Goal: Task Accomplishment & Management: Use online tool/utility

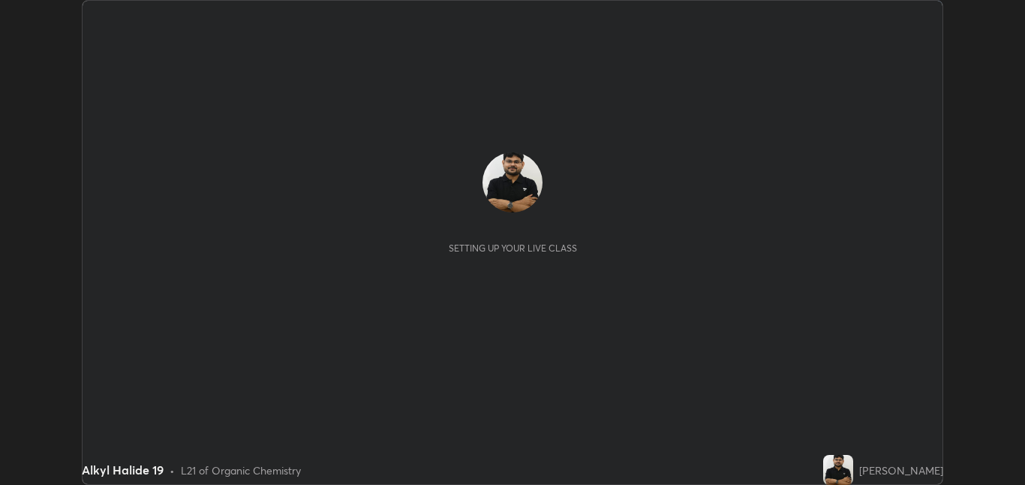
scroll to position [485, 1025]
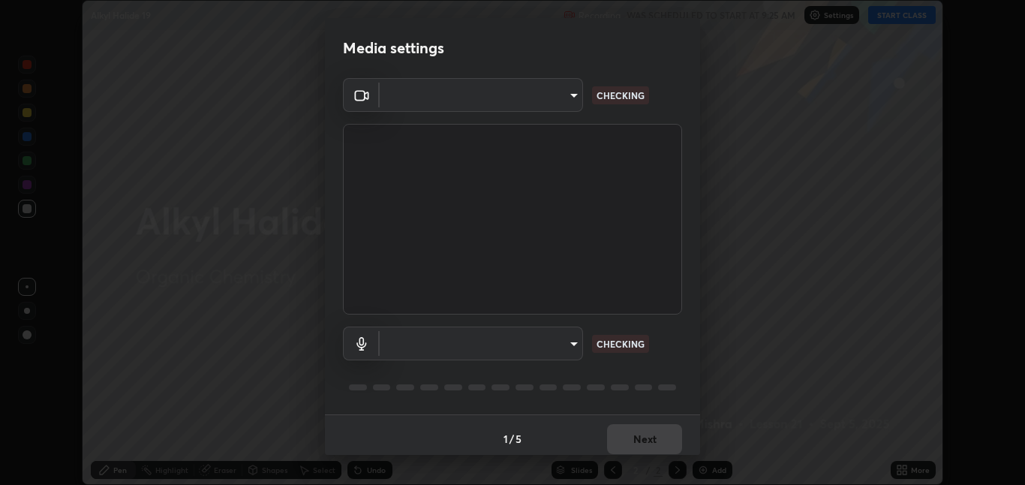
click at [548, 333] on body "Erase all Alkyl Halide 19 Recording WAS SCHEDULED TO START AT 9:25 AM Settings …" at bounding box center [512, 242] width 1025 height 485
type input "8a437219b1c9d5fef93d1ec40e095ac8837f64dae60836980dab15105ba84f43"
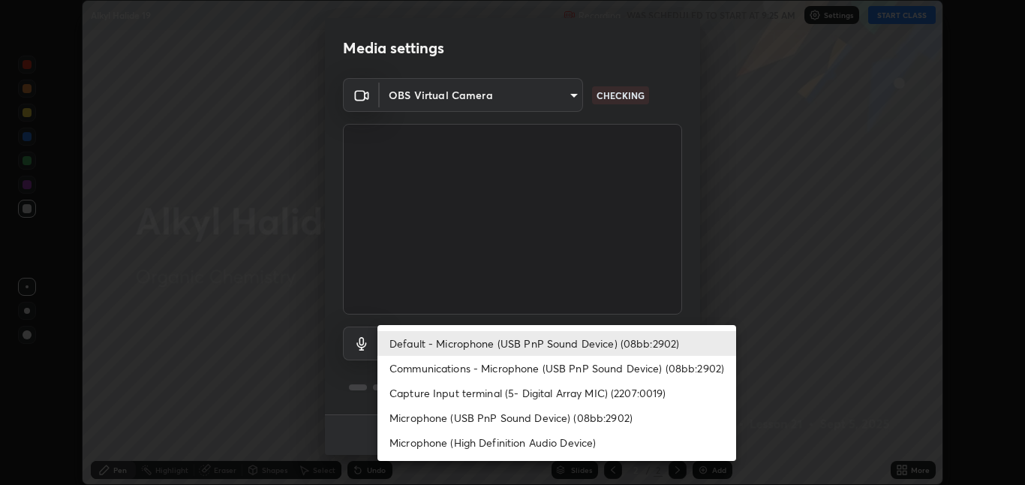
click at [521, 415] on li "Microphone (USB PnP Sound Device) (08bb:2902)" at bounding box center [556, 417] width 359 height 25
type input "2339c609d95ed19b3dc4888837d6b824810cbc5b279a29a58e03cdcd101c4c1f"
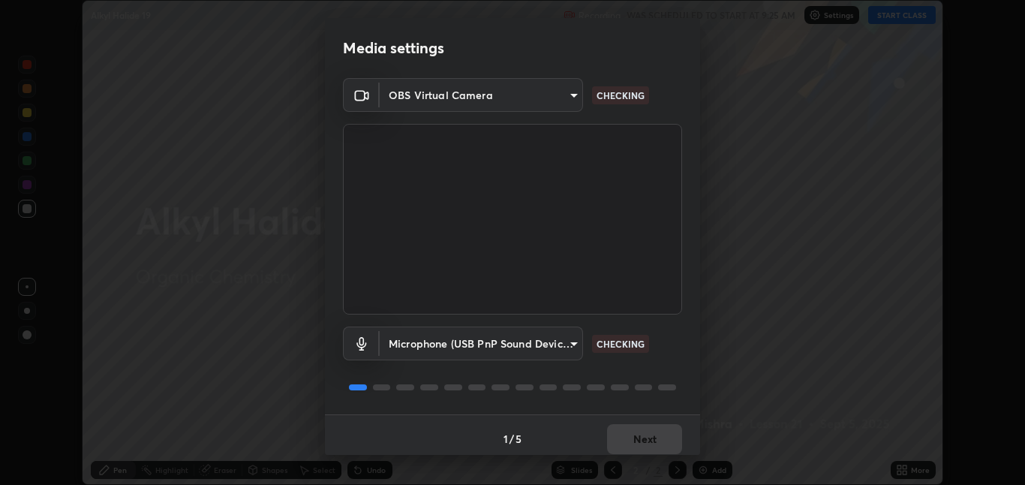
scroll to position [8, 0]
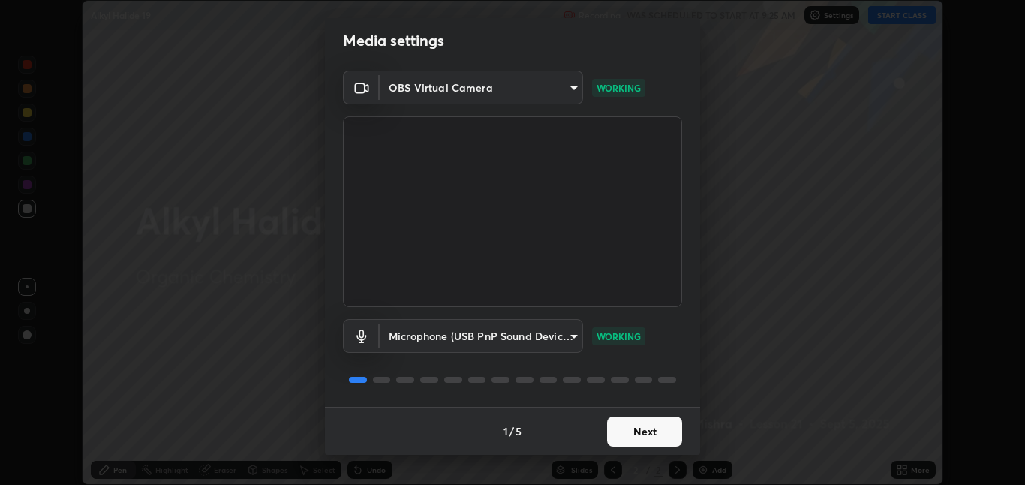
click at [651, 431] on button "Next" at bounding box center [644, 431] width 75 height 30
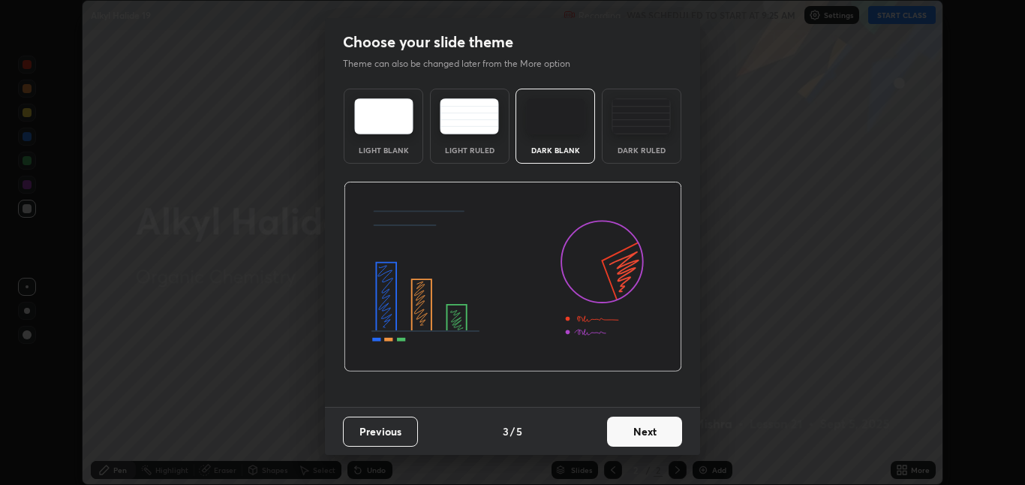
click at [659, 439] on button "Next" at bounding box center [644, 431] width 75 height 30
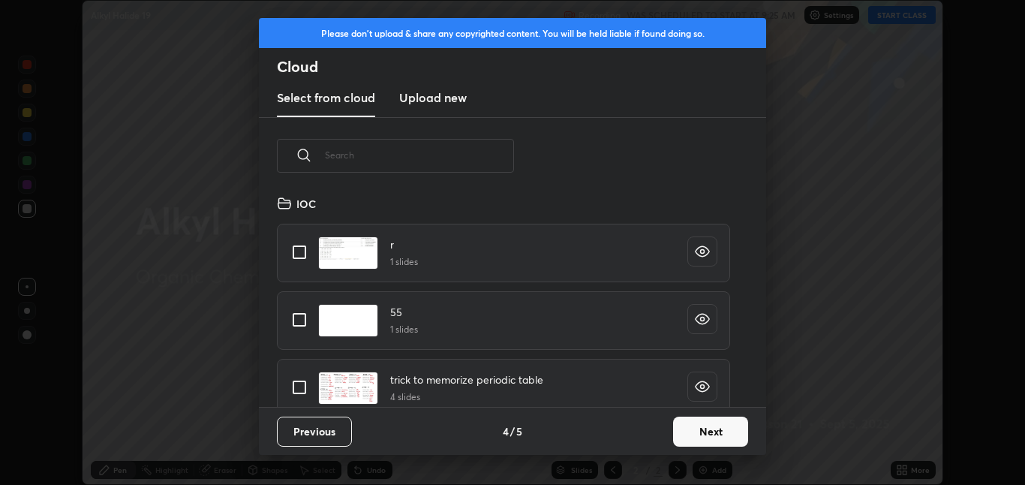
click at [712, 433] on button "Next" at bounding box center [710, 431] width 75 height 30
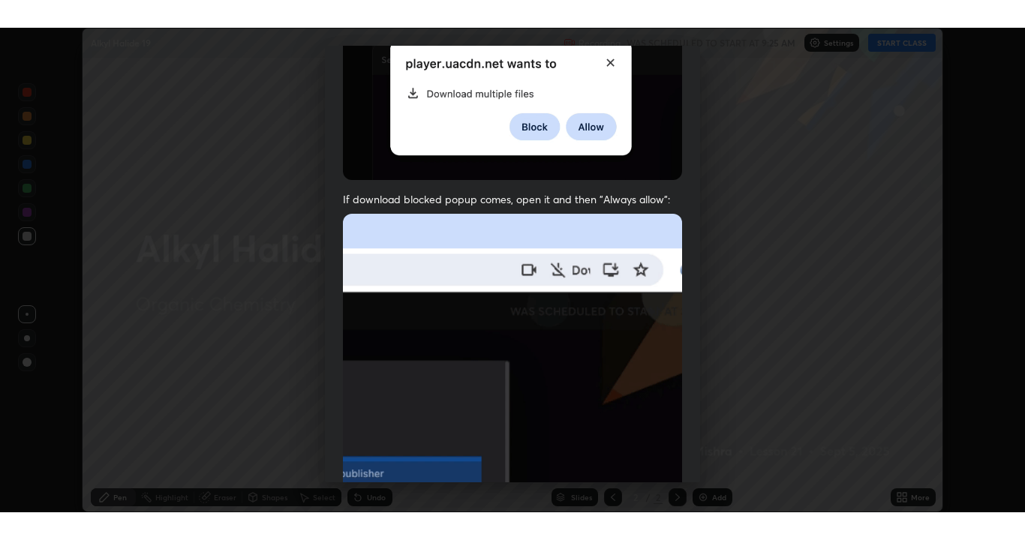
scroll to position [314, 0]
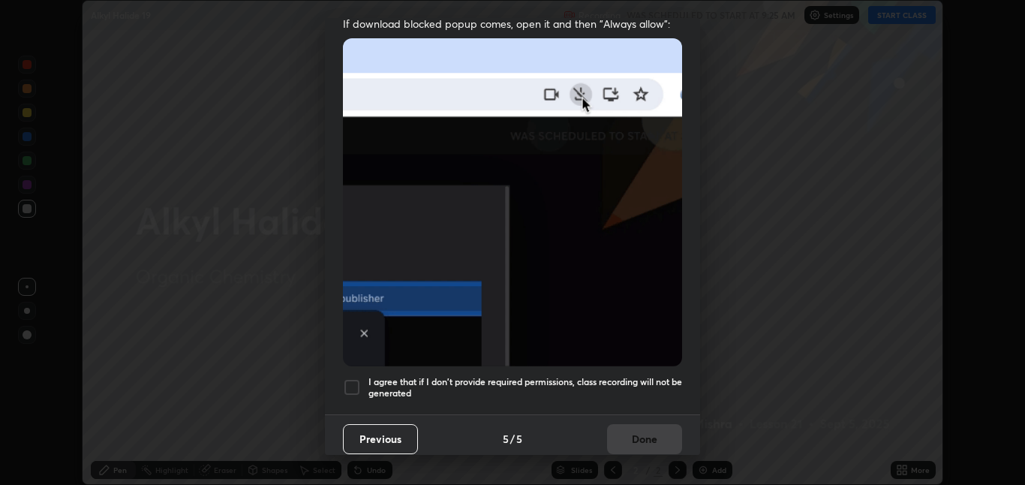
click at [659, 376] on h5 "I agree that if I don't provide required permissions, class recording will not …" at bounding box center [525, 387] width 314 height 23
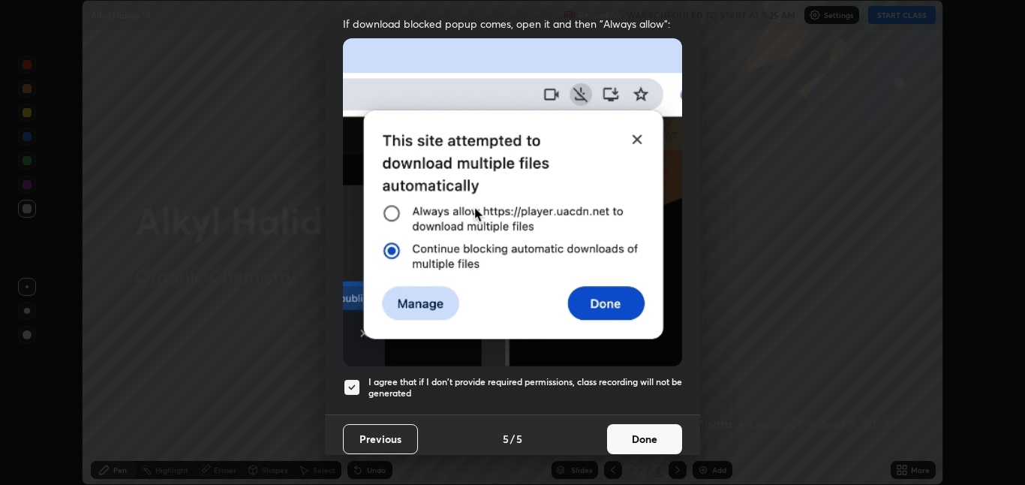
click at [653, 431] on button "Done" at bounding box center [644, 439] width 75 height 30
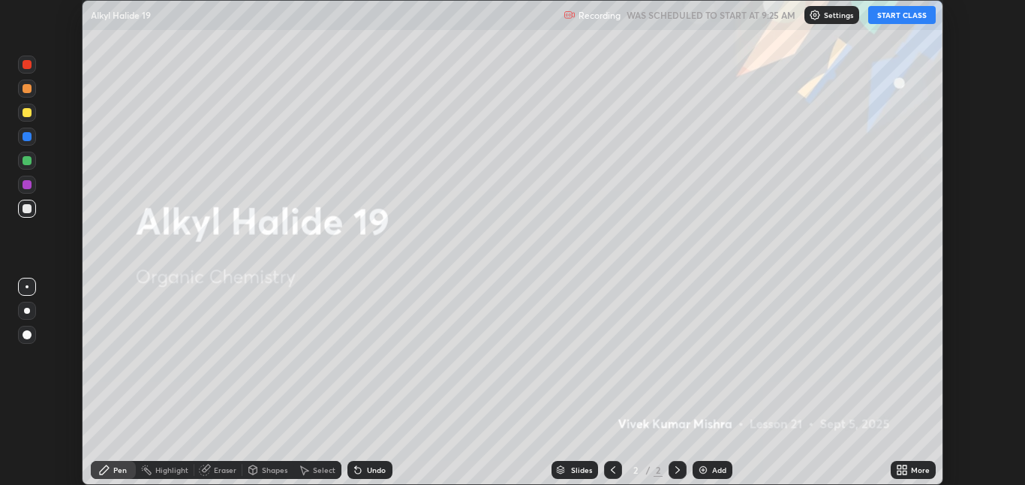
click at [900, 10] on button "START CLASS" at bounding box center [902, 15] width 68 height 18
click at [911, 472] on div "More" at bounding box center [920, 470] width 19 height 8
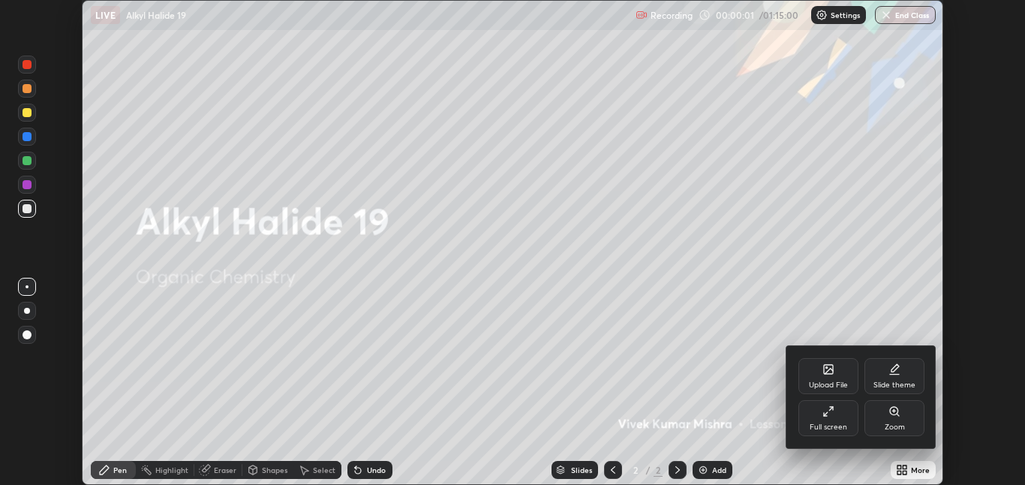
click at [830, 424] on div "Full screen" at bounding box center [828, 427] width 38 height 8
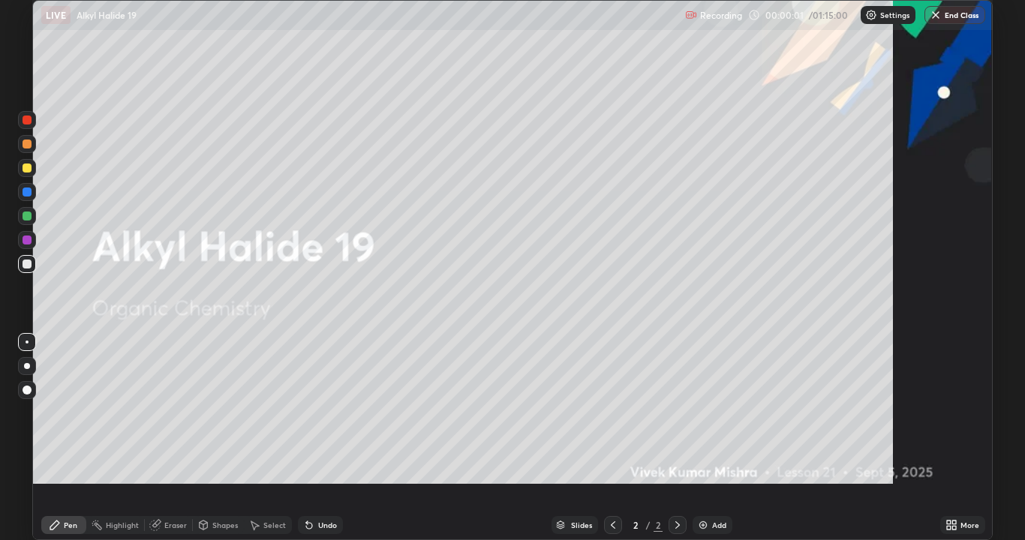
scroll to position [540, 1025]
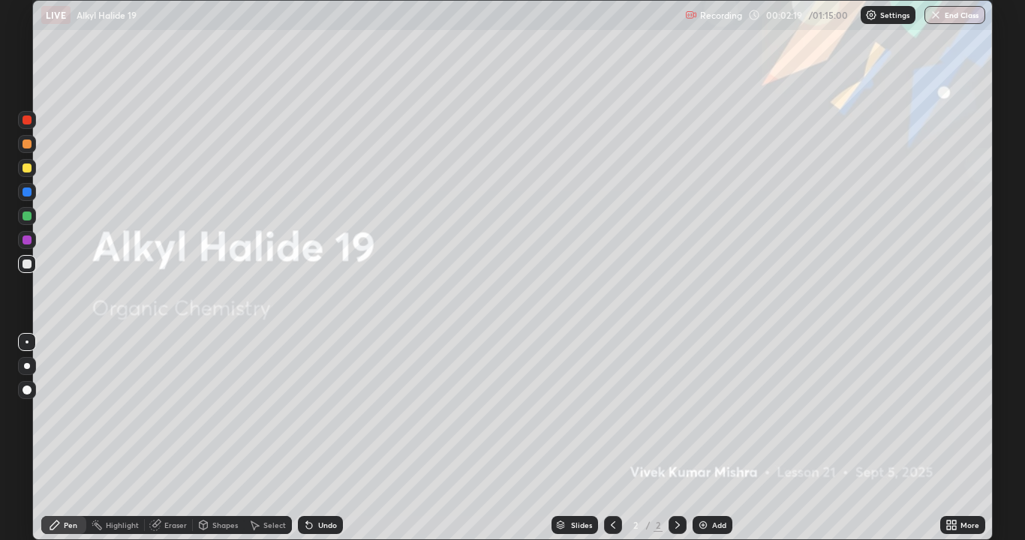
click at [955, 484] on icon at bounding box center [954, 528] width 4 height 4
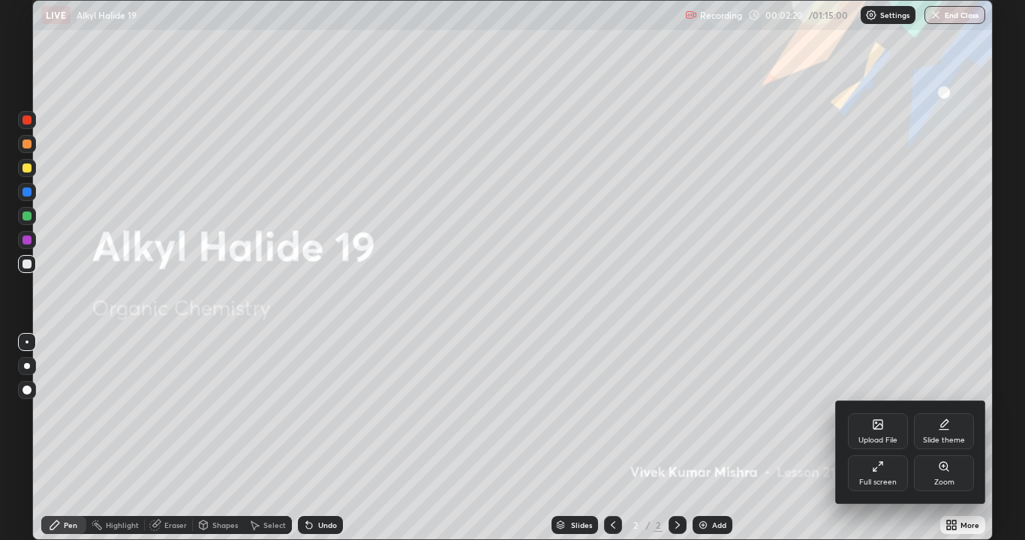
click at [950, 431] on div "Slide theme" at bounding box center [944, 431] width 60 height 36
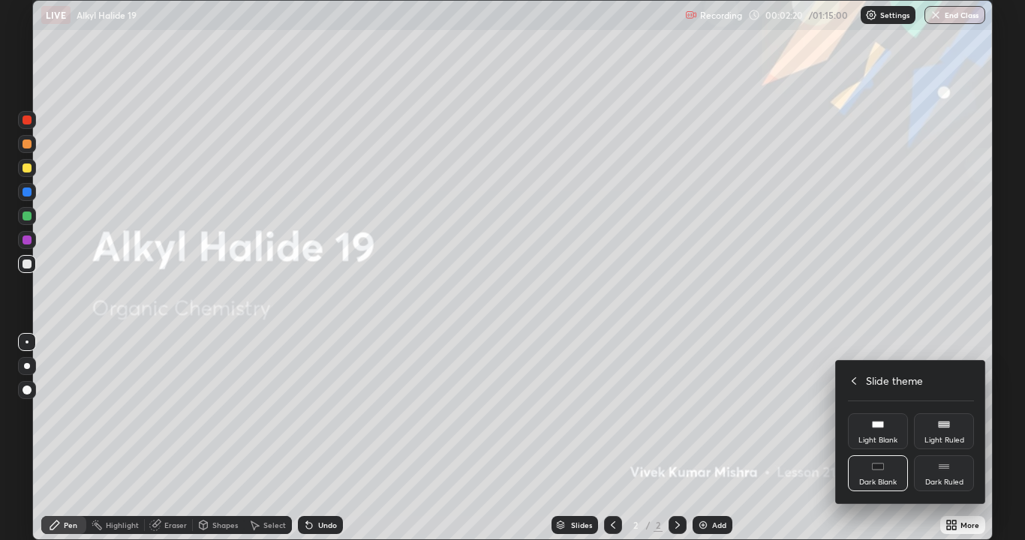
click at [944, 481] on div "Dark Ruled" at bounding box center [944, 483] width 38 height 8
click at [851, 382] on icon at bounding box center [854, 381] width 12 height 12
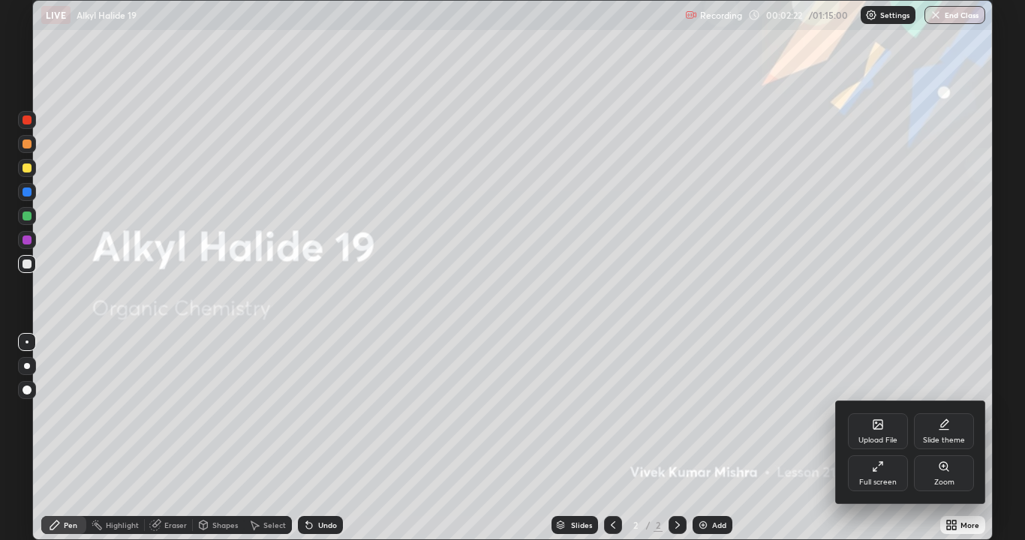
click at [710, 484] on div at bounding box center [512, 270] width 1025 height 540
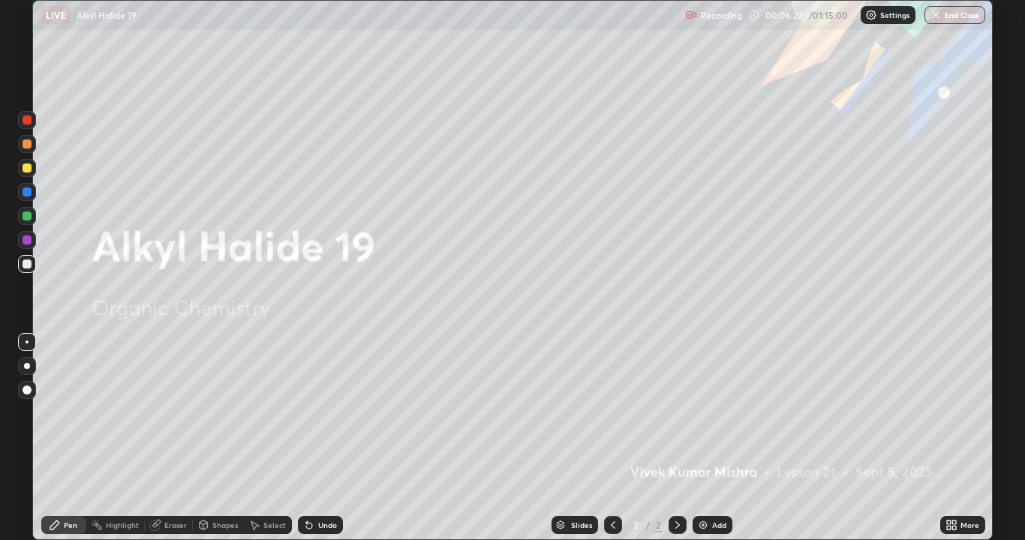
click at [719, 484] on div "Add" at bounding box center [719, 525] width 14 height 8
